Goal: Information Seeking & Learning: Learn about a topic

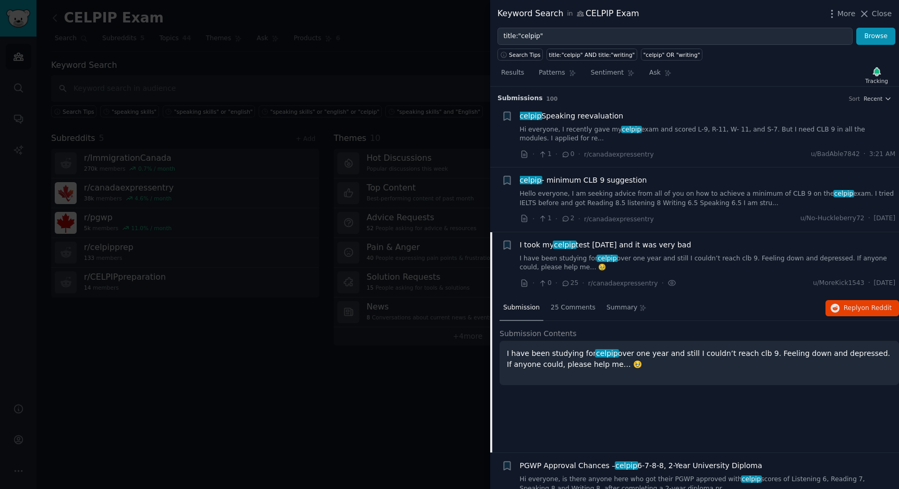
scroll to position [145, 0]
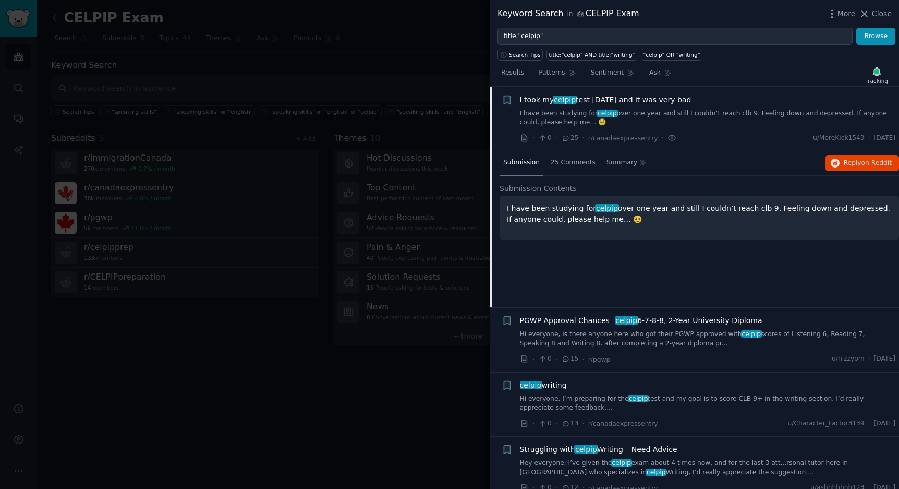
click at [667, 101] on span "I took my celpip test [DATE] and it was very bad" at bounding box center [606, 99] width 172 height 11
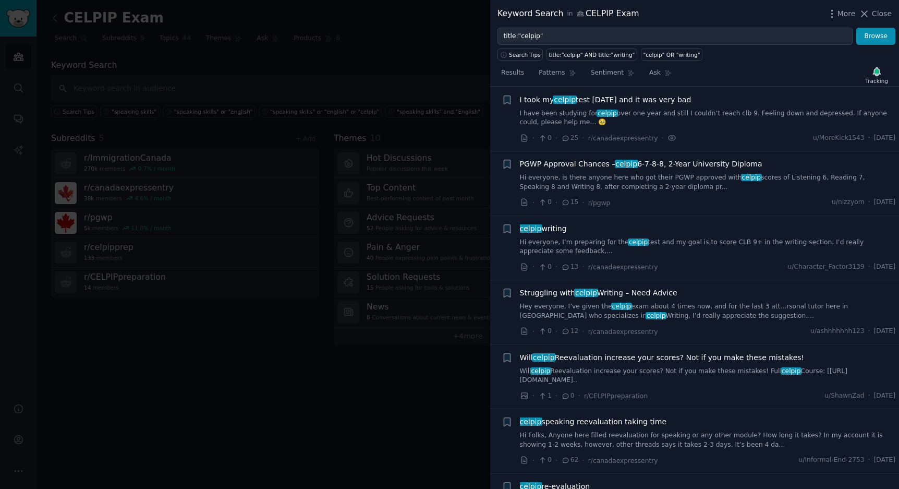
click at [660, 101] on span "I took my celpip test [DATE] and it was very bad" at bounding box center [606, 99] width 172 height 11
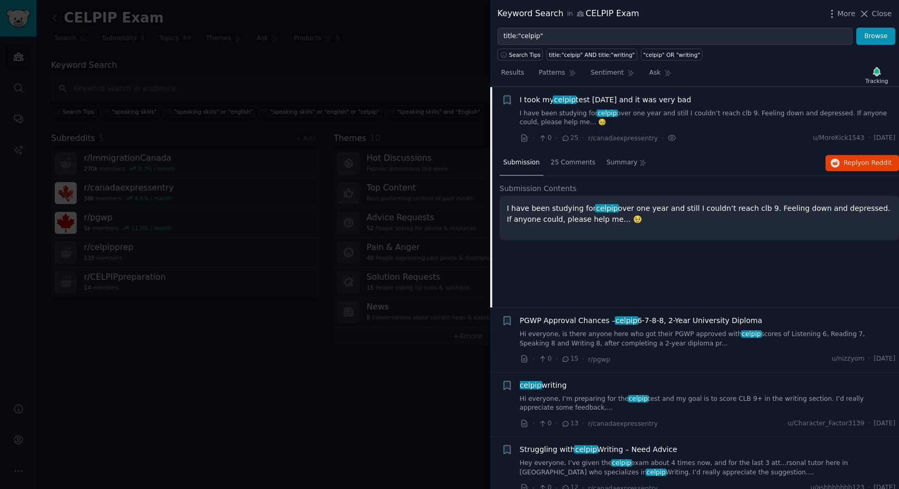
click at [566, 140] on icon at bounding box center [565, 138] width 9 height 7
click at [569, 162] on span "25 Comments" at bounding box center [573, 162] width 45 height 9
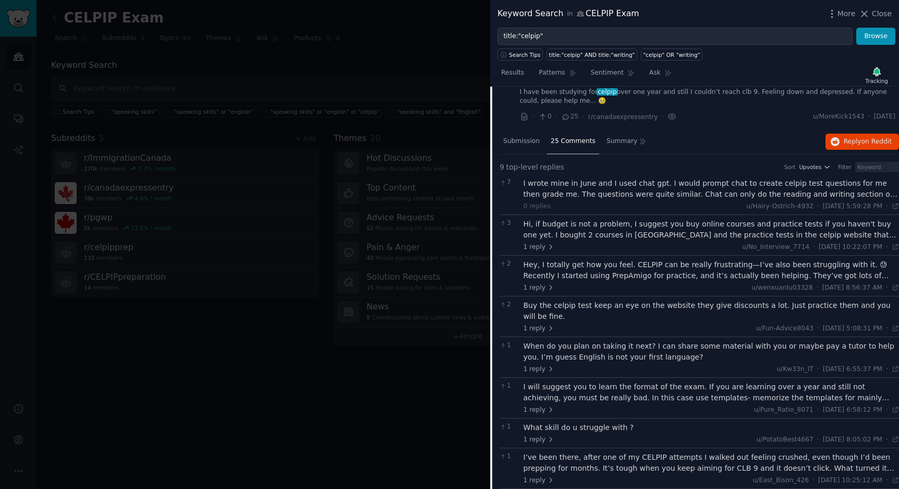
scroll to position [169, 0]
click at [844, 139] on span "Reply on Reddit" at bounding box center [868, 139] width 48 height 9
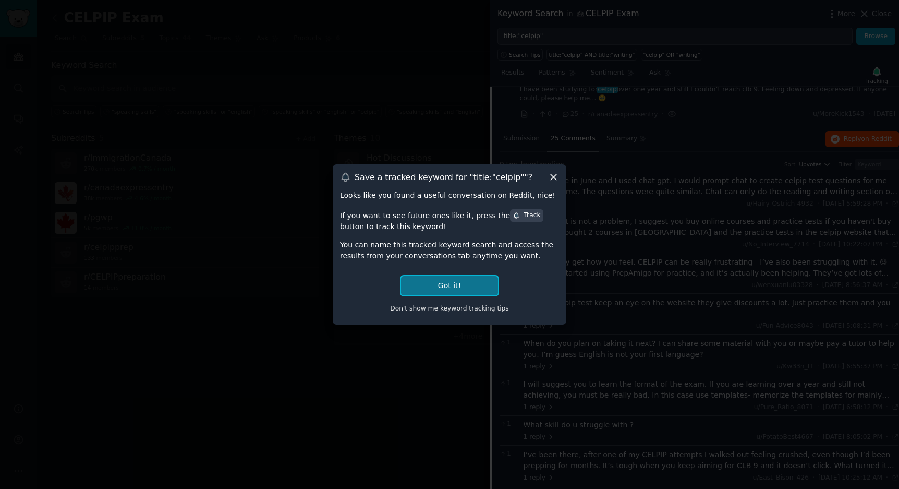
click at [472, 286] on button "Got it!" at bounding box center [449, 285] width 97 height 19
